Goal: Check status: Check status

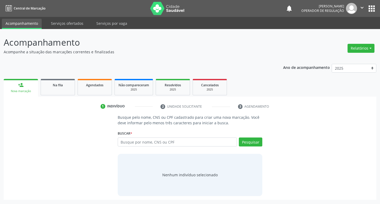
click at [134, 141] on input "text" at bounding box center [178, 142] width 120 height 9
type input "706003811216647"
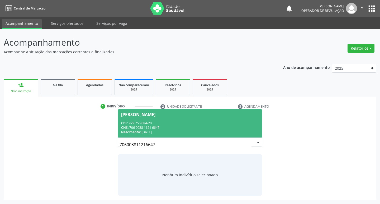
click at [214, 127] on div "CNS: 706 0038 1121 6647" at bounding box center [190, 127] width 138 height 4
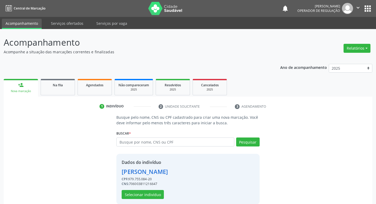
scroll to position [8, 0]
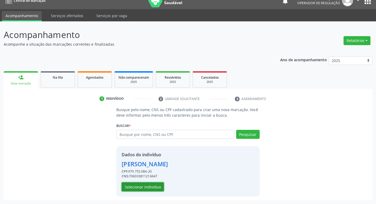
click at [146, 191] on button "Selecionar indivíduo" at bounding box center [143, 186] width 42 height 9
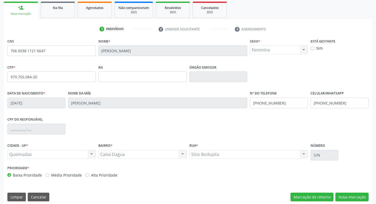
scroll to position [82, 0]
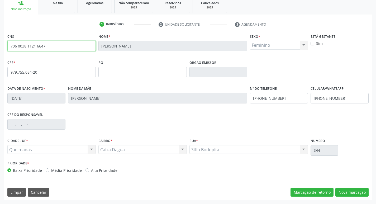
click at [65, 48] on input "706 0038 1121 6647" at bounding box center [51, 46] width 88 height 11
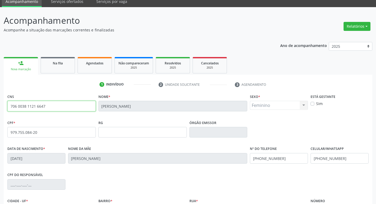
scroll to position [0, 0]
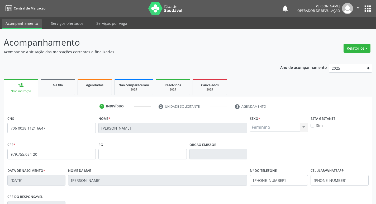
click at [371, 8] on button "apps" at bounding box center [367, 8] width 9 height 9
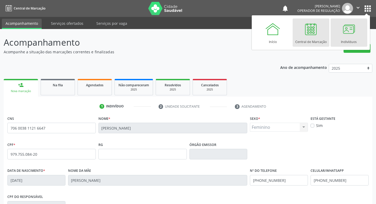
click at [352, 30] on div at bounding box center [349, 29] width 16 height 16
